Goal: Task Accomplishment & Management: Use online tool/utility

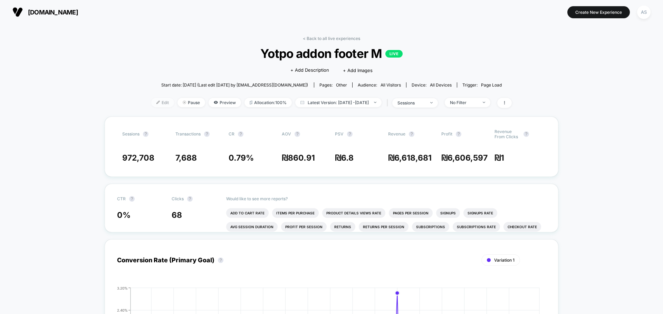
click at [153, 101] on span "Edit" at bounding box center [162, 102] width 23 height 9
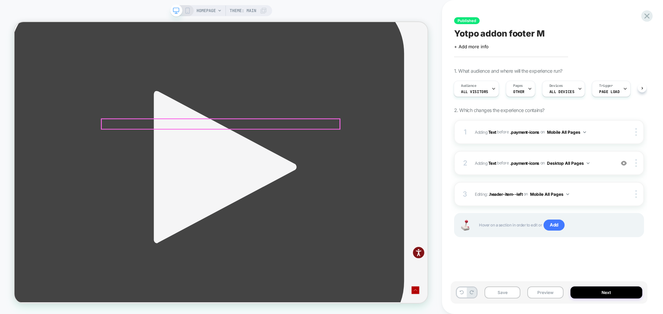
scroll to position [2248, 0]
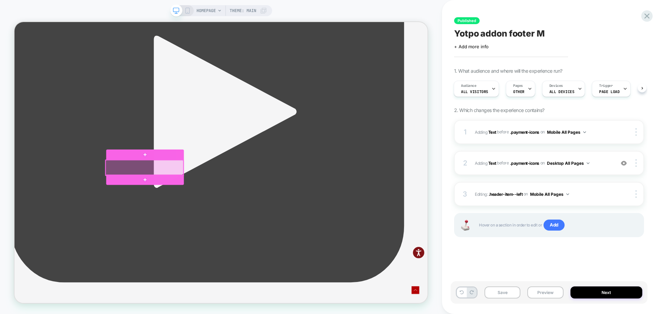
click at [190, 217] on div at bounding box center [188, 216] width 104 height 21
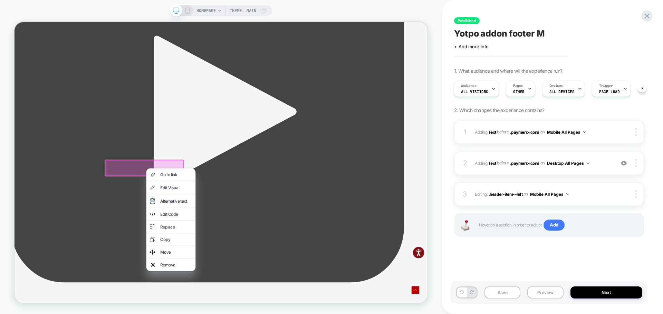
click at [238, 246] on div "Edit Visual" at bounding box center [230, 243] width 42 height 7
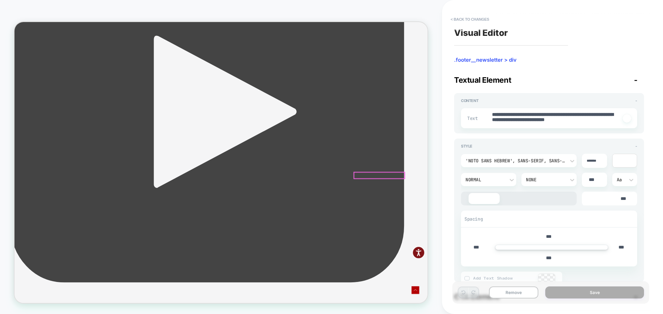
type textarea "*"
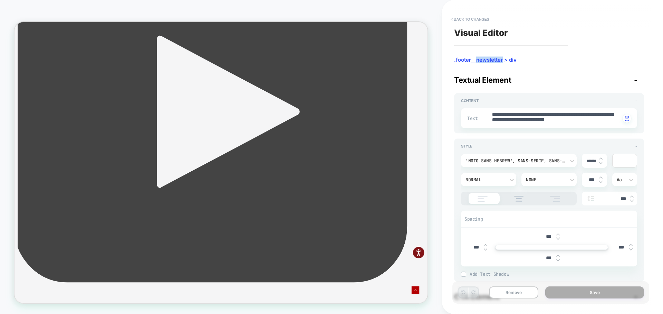
drag, startPoint x: 502, startPoint y: 60, endPoint x: 475, endPoint y: 60, distance: 26.9
click at [475, 60] on span ".footer__newsletter > div" at bounding box center [549, 60] width 190 height 7
click at [473, 19] on button "< Back to changes" at bounding box center [470, 19] width 46 height 11
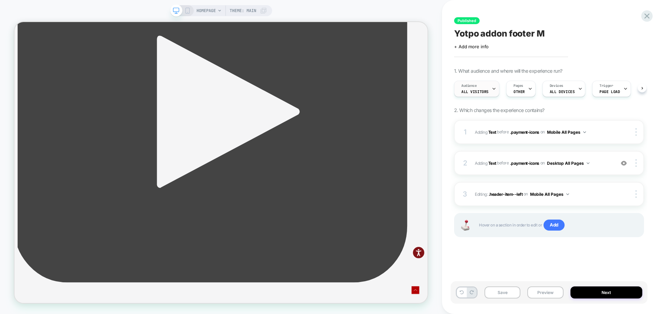
scroll to position [0, 0]
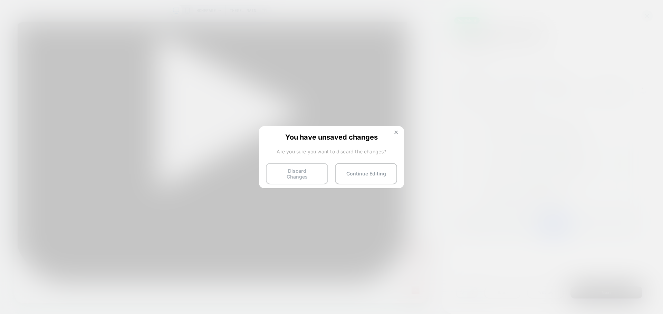
click at [304, 170] on button "Discard Changes" at bounding box center [297, 173] width 62 height 21
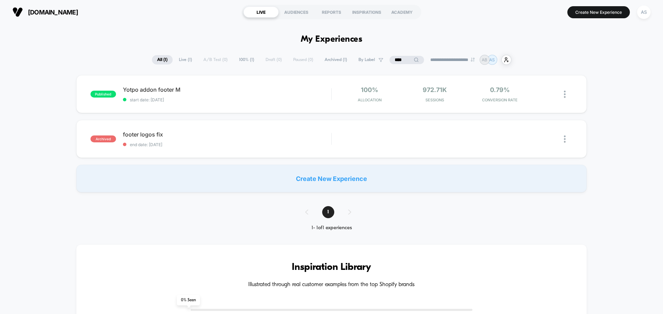
click at [160, 57] on span "All ( 1 )" at bounding box center [162, 59] width 21 height 9
click at [406, 60] on input "****" at bounding box center [406, 60] width 35 height 8
click at [404, 60] on input "****" at bounding box center [406, 60] width 69 height 8
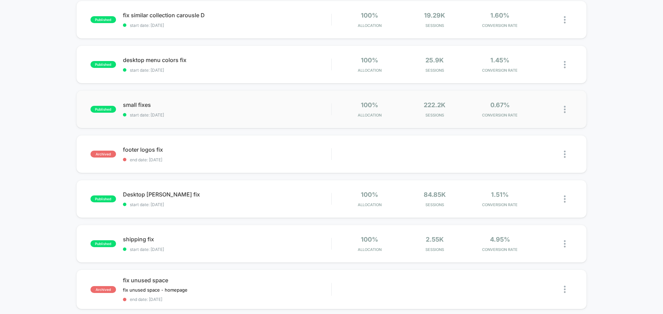
scroll to position [242, 0]
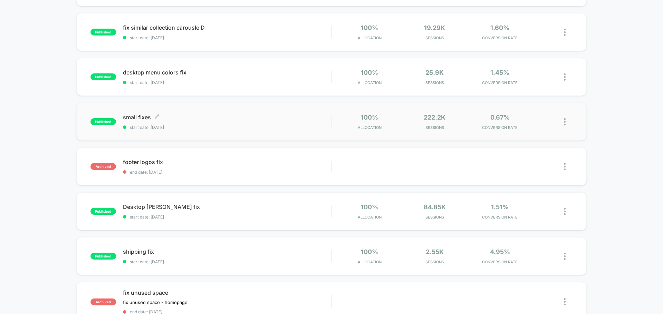
type input "***"
click at [136, 120] on span "small fixes Click to edit experience details" at bounding box center [227, 117] width 208 height 7
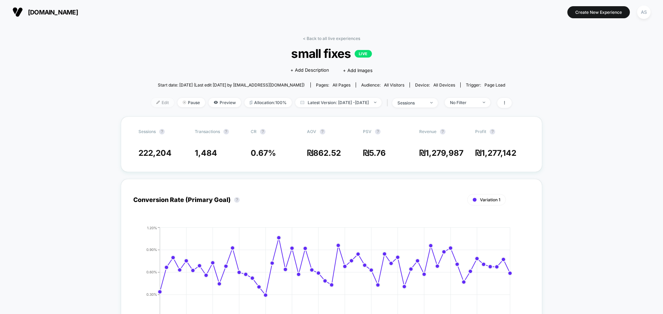
click at [153, 100] on span "Edit" at bounding box center [162, 102] width 23 height 9
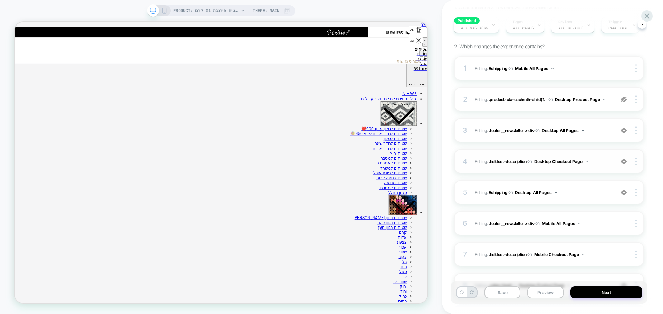
scroll to position [69, 0]
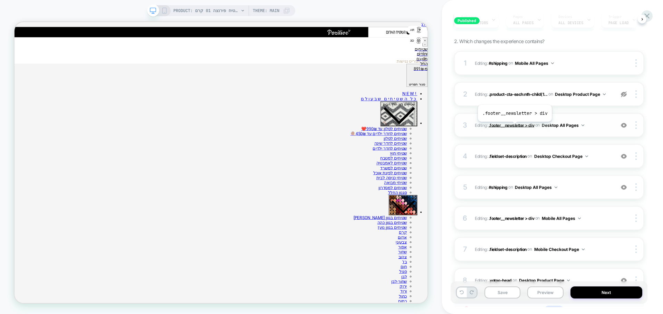
click at [514, 127] on span ".footer__newsletter > div" at bounding box center [511, 125] width 46 height 5
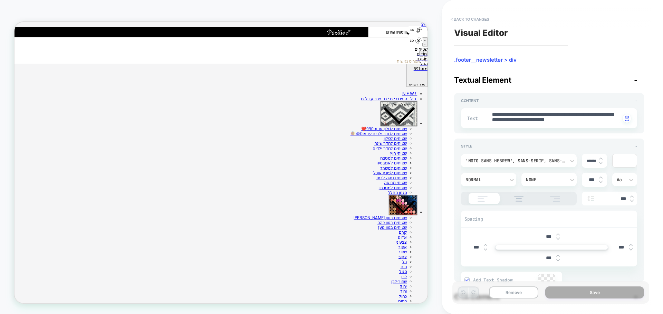
type textarea "*"
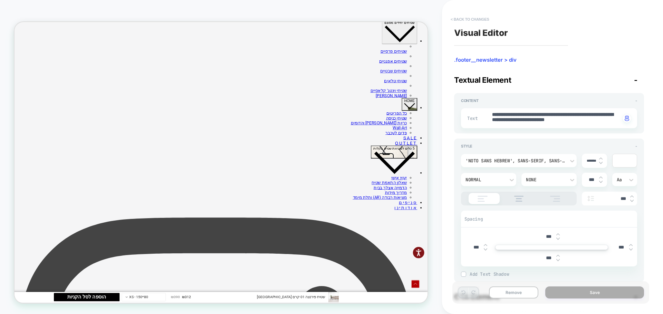
scroll to position [745, 0]
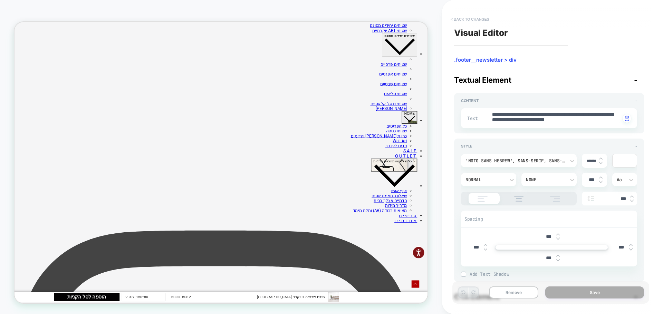
click at [479, 21] on button "< Back to changes" at bounding box center [470, 19] width 46 height 11
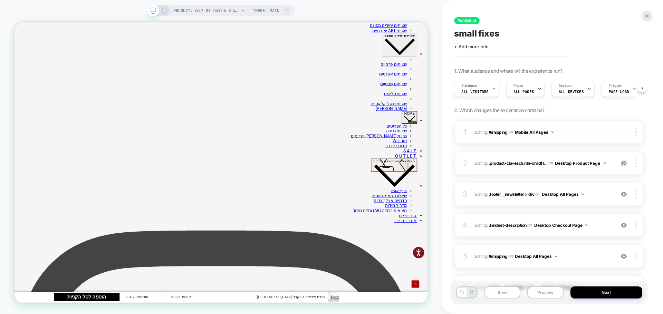
scroll to position [0, 0]
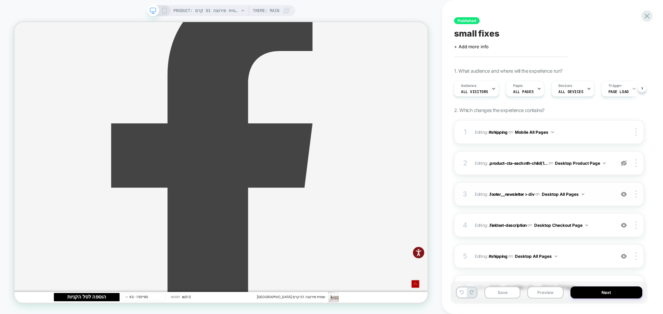
click at [624, 195] on img at bounding box center [624, 195] width 6 height 6
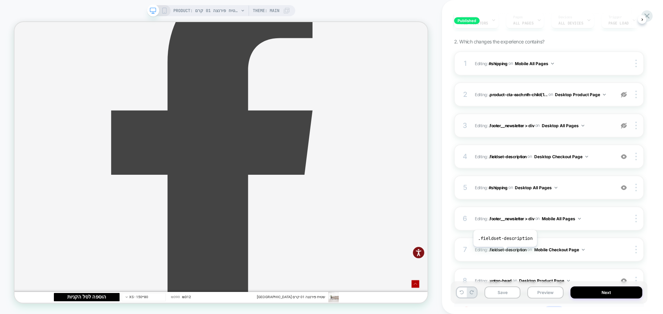
scroll to position [69, 0]
drag, startPoint x: 163, startPoint y: 10, endPoint x: 167, endPoint y: 14, distance: 6.1
click at [163, 10] on icon at bounding box center [164, 11] width 6 height 6
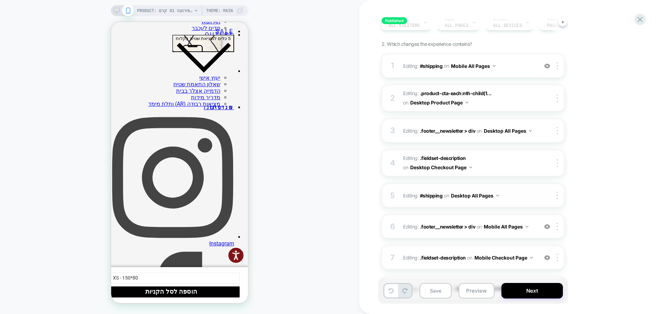
scroll to position [69, 0]
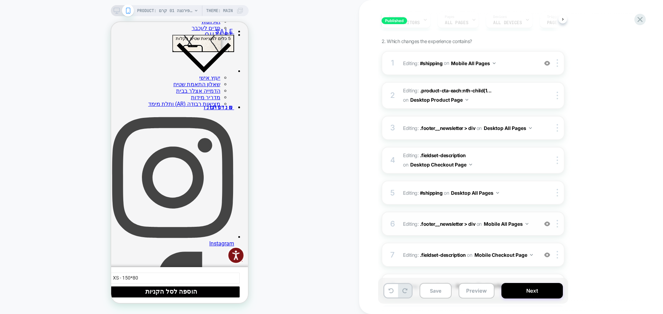
click at [546, 223] on img at bounding box center [547, 224] width 6 height 6
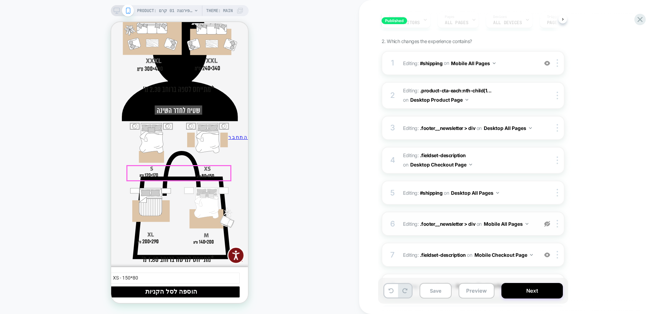
scroll to position [3193, 0]
click at [435, 288] on button "Save" at bounding box center [435, 291] width 32 height 16
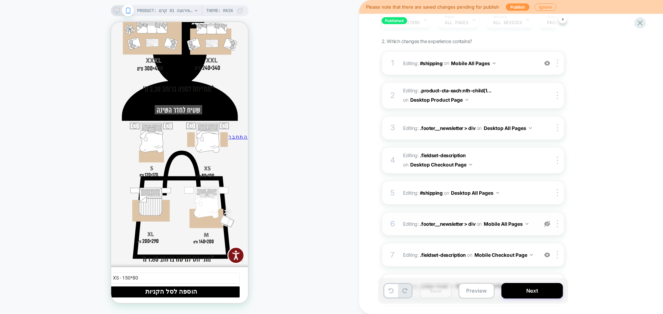
click at [541, 7] on button "Ignore" at bounding box center [545, 6] width 22 height 7
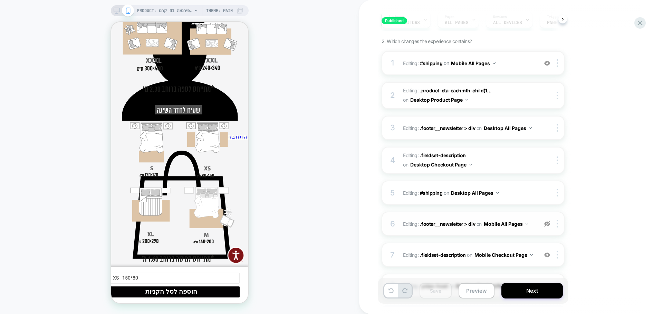
click at [117, 9] on icon at bounding box center [117, 11] width 6 height 6
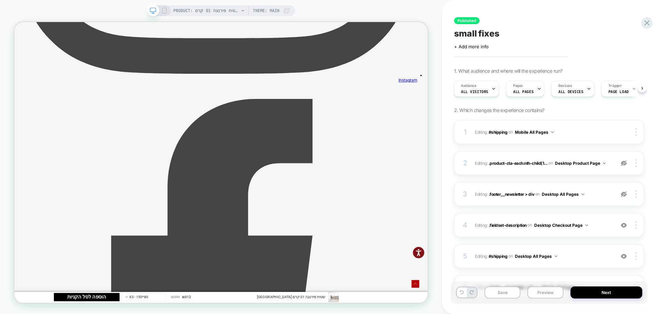
scroll to position [1718, 0]
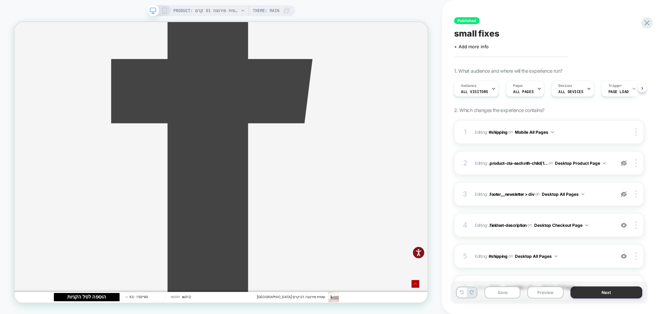
click at [610, 296] on button "Next" at bounding box center [606, 293] width 72 height 12
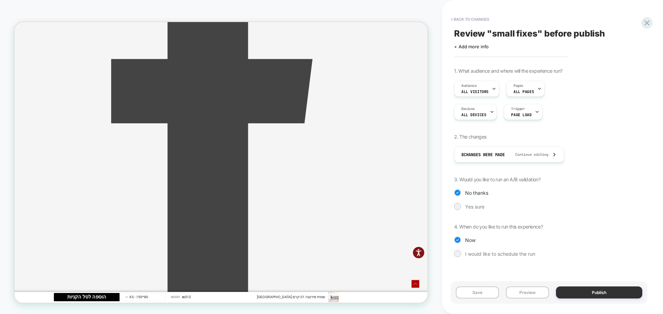
click at [591, 291] on button "Publish" at bounding box center [599, 293] width 86 height 12
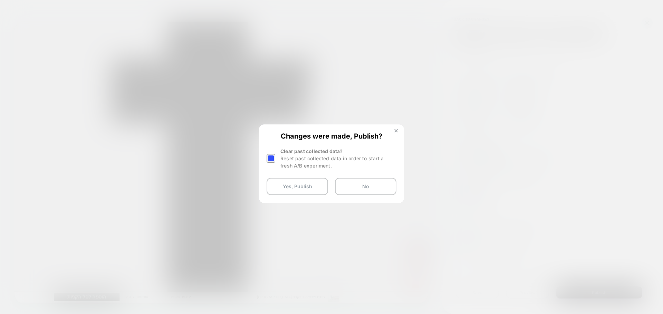
click at [271, 158] on div at bounding box center [270, 158] width 9 height 9
click at [285, 182] on button "Yes, Publish" at bounding box center [296, 186] width 61 height 17
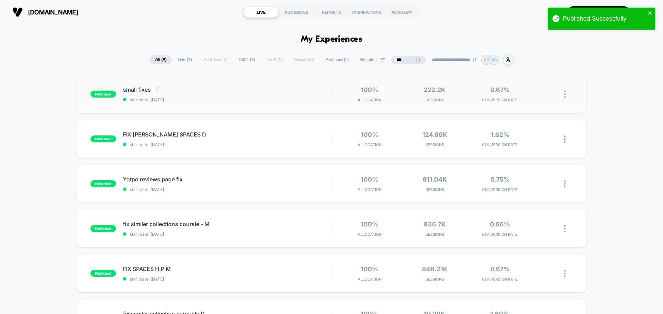
click at [142, 91] on span "small fixes Click to edit experience details" at bounding box center [227, 89] width 208 height 7
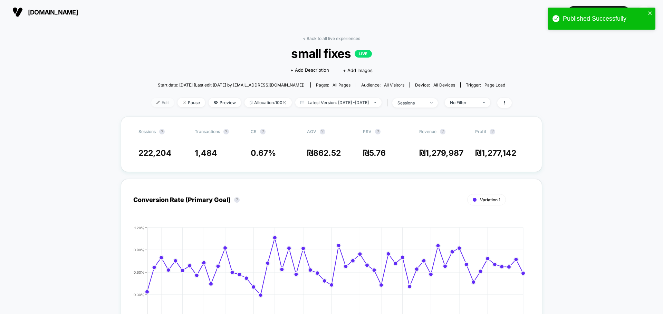
click at [151, 103] on span "Edit" at bounding box center [162, 102] width 23 height 9
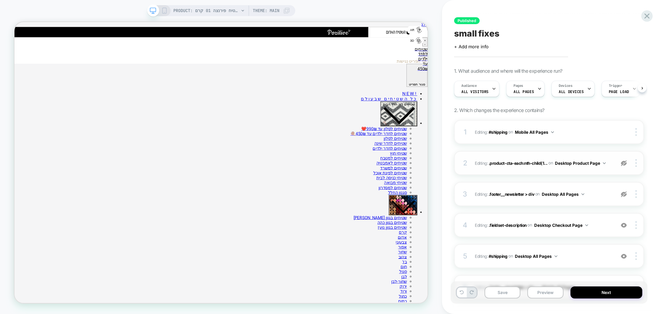
scroll to position [0, 0]
click at [633, 194] on div at bounding box center [636, 195] width 13 height 8
click at [583, 193] on div "Delete" at bounding box center [594, 194] width 61 height 19
click at [636, 162] on img at bounding box center [635, 163] width 1 height 8
click at [577, 162] on div "Delete" at bounding box center [594, 163] width 61 height 19
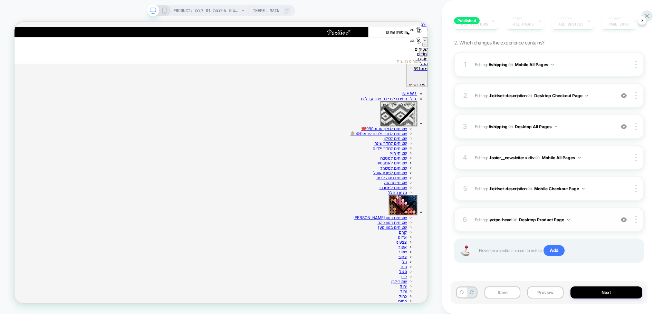
scroll to position [68, 0]
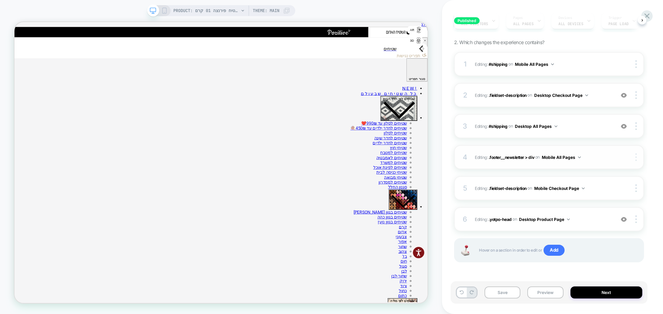
click at [636, 159] on img at bounding box center [635, 158] width 1 height 8
click at [582, 158] on div "Delete" at bounding box center [594, 157] width 61 height 19
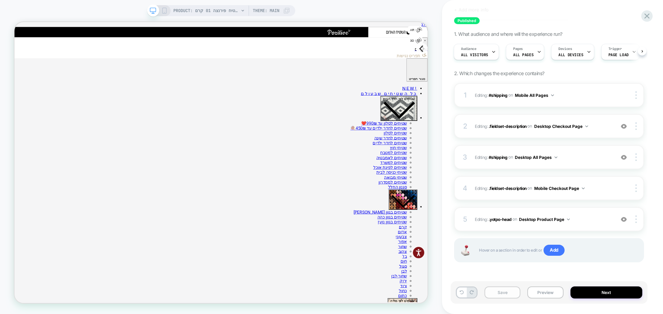
click at [504, 292] on button "Save" at bounding box center [502, 293] width 36 height 12
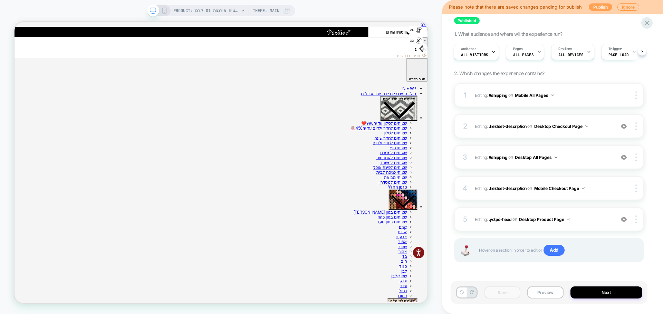
click at [596, 7] on button "Publish" at bounding box center [599, 6] width 23 height 7
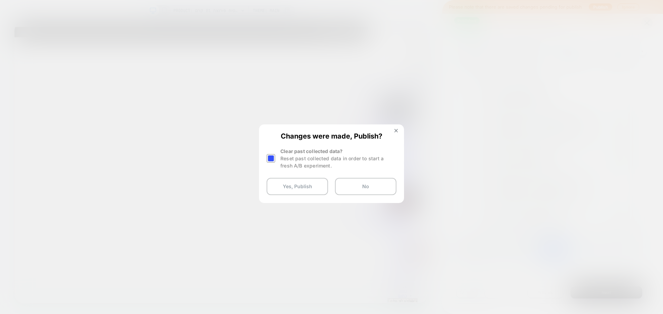
click at [271, 156] on div at bounding box center [270, 158] width 9 height 9
click at [279, 181] on button "Yes, Publish" at bounding box center [296, 186] width 61 height 17
